Goal: Task Accomplishment & Management: Use online tool/utility

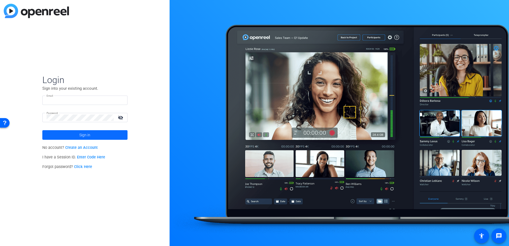
type input "[PERSON_NAME][EMAIL_ADDRESS][DOMAIN_NAME]"
click at [100, 134] on span at bounding box center [84, 135] width 85 height 13
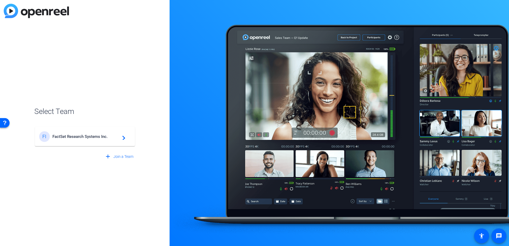
click at [100, 134] on div "FI FactSet Research Systems Inc. navigate_next" at bounding box center [85, 136] width 92 height 11
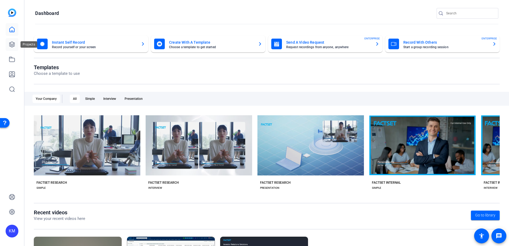
click at [17, 43] on link at bounding box center [12, 44] width 13 height 13
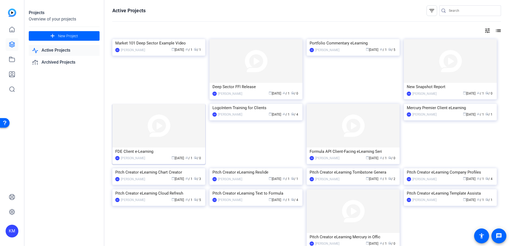
scroll to position [107, 0]
